Goal: Transaction & Acquisition: Purchase product/service

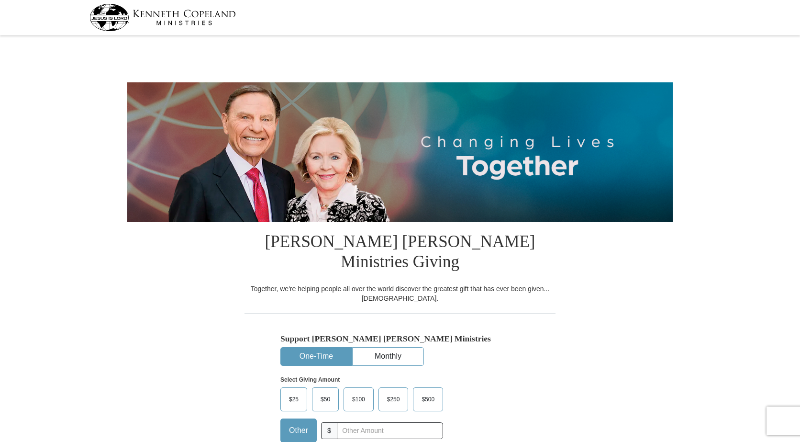
select select "[GEOGRAPHIC_DATA]"
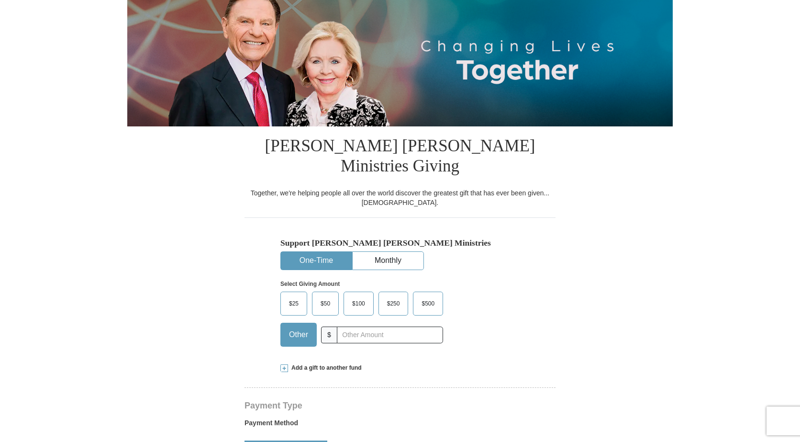
type input "20.00"
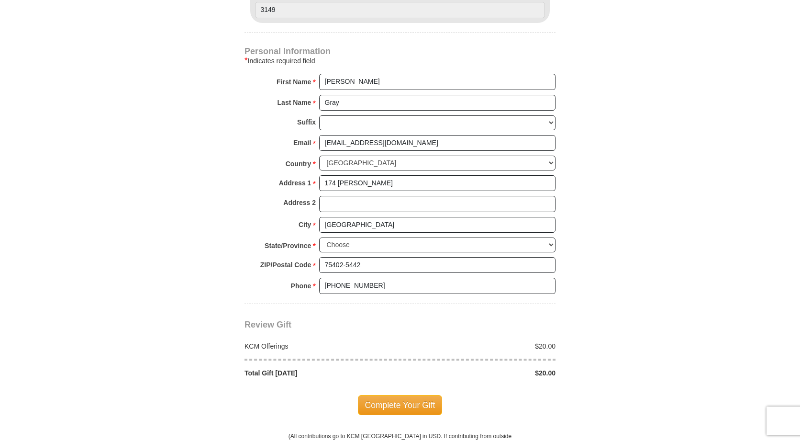
scroll to position [622, 0]
click at [409, 394] on span "Complete Your Gift" at bounding box center [400, 404] width 85 height 20
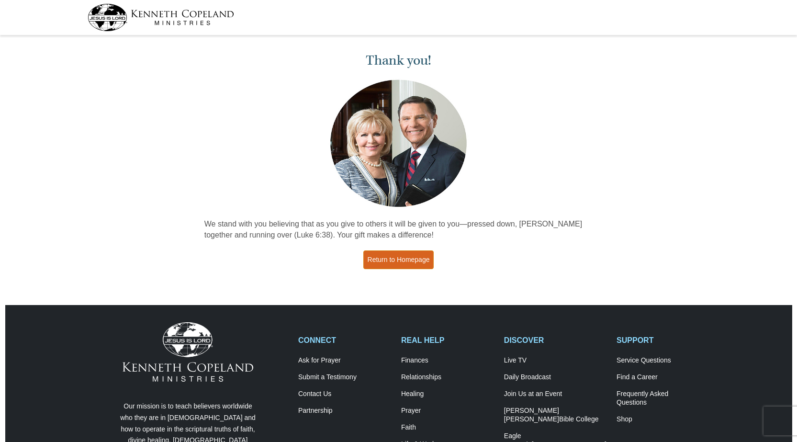
click at [396, 257] on link "Return to Homepage" at bounding box center [398, 259] width 71 height 19
